Goal: Information Seeking & Learning: Learn about a topic

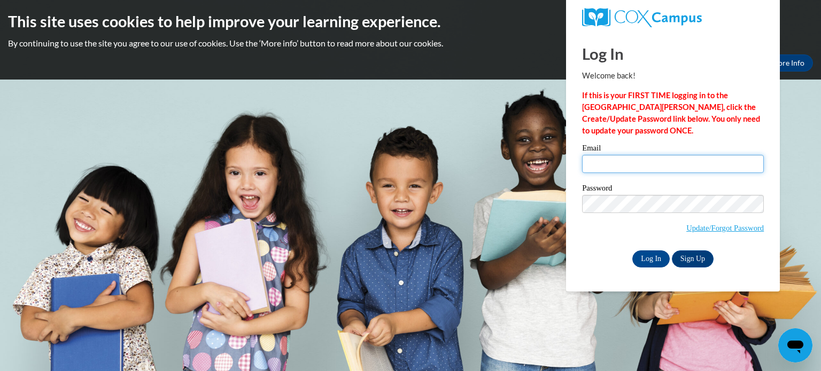
click at [599, 164] on input "Email" at bounding box center [673, 164] width 182 height 18
type input "dgoodek4k@gmail.com"
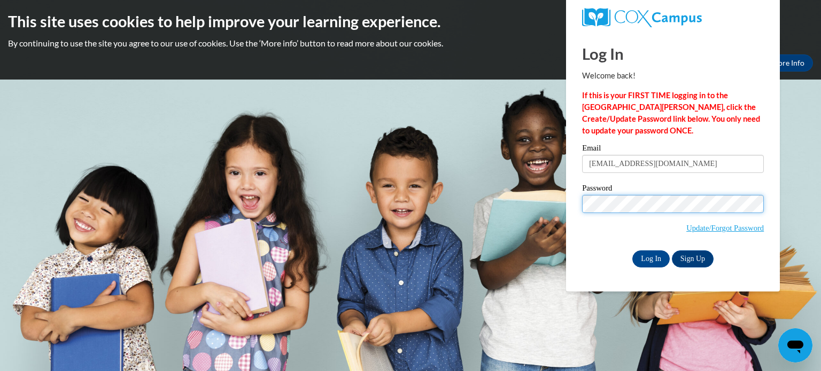
click at [632, 251] on input "Log In" at bounding box center [650, 259] width 37 height 17
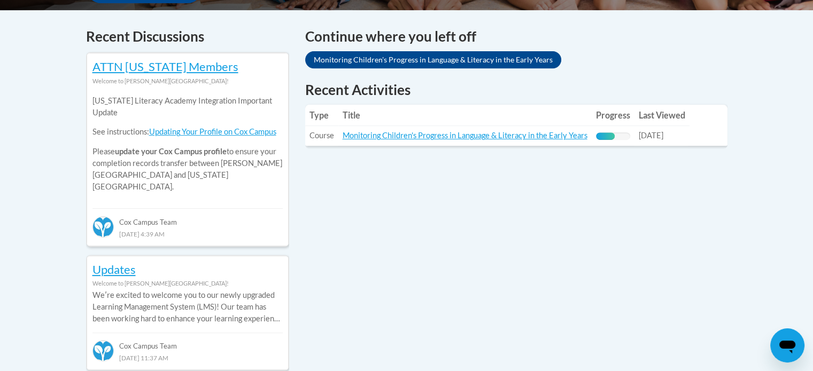
scroll to position [451, 0]
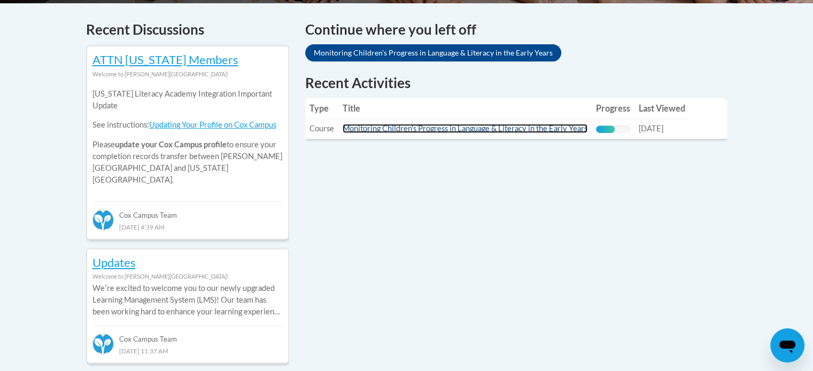
click at [437, 131] on link "Monitoring Children's Progress in Language & Literacy in the Early Years" at bounding box center [464, 128] width 245 height 9
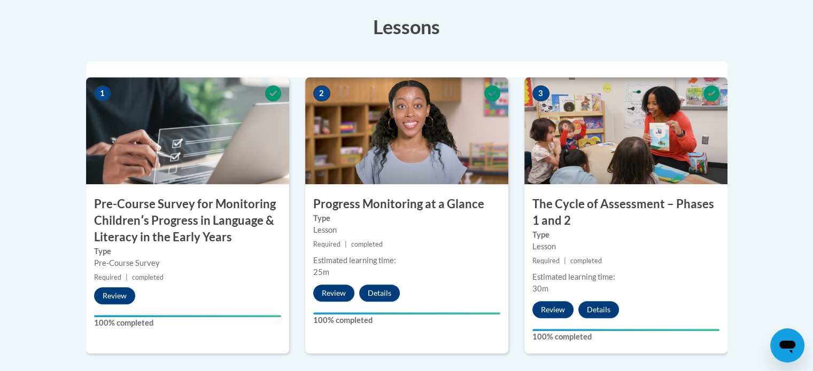
scroll to position [342, 0]
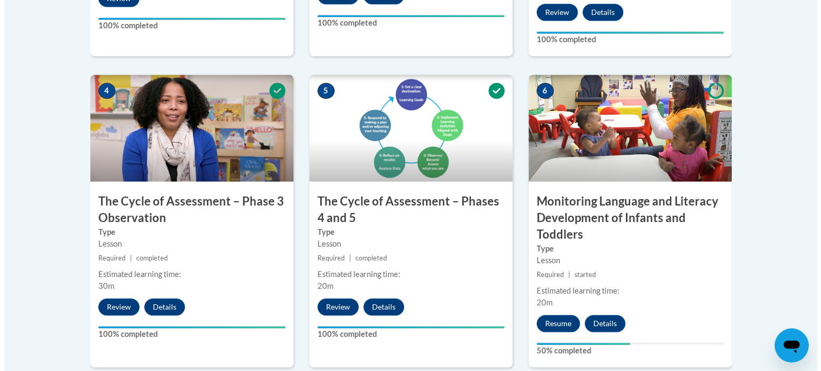
scroll to position [641, 0]
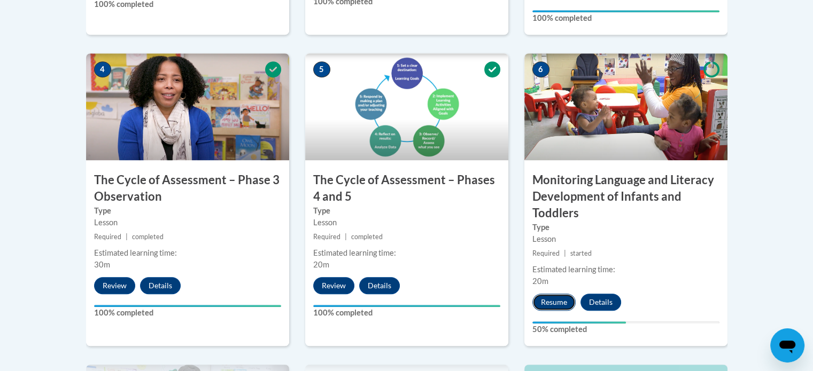
click at [565, 303] on button "Resume" at bounding box center [553, 302] width 43 height 17
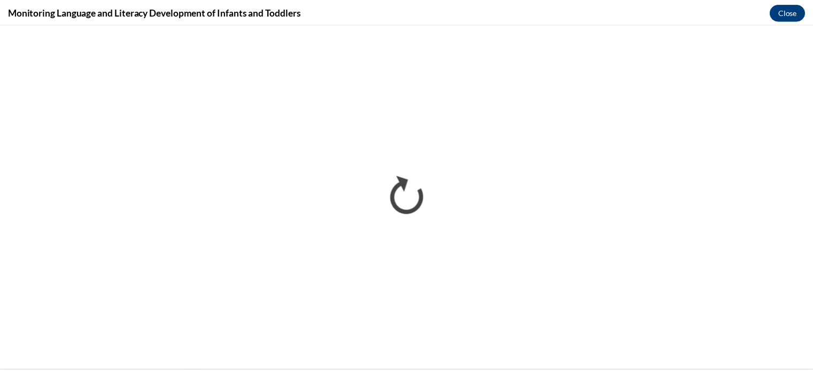
scroll to position [0, 0]
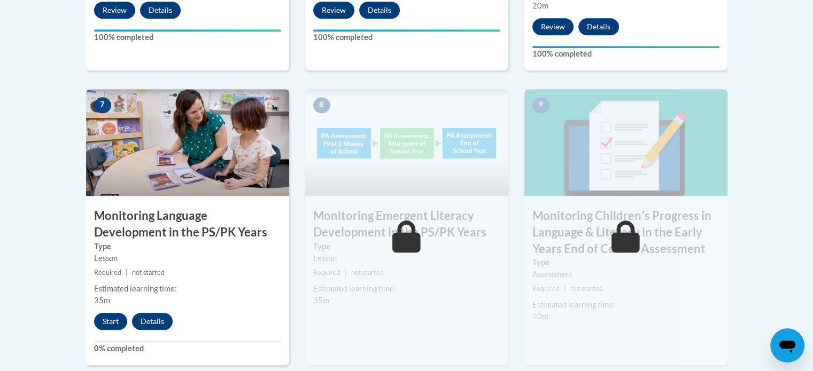
scroll to position [919, 0]
